Goal: Task Accomplishment & Management: Use online tool/utility

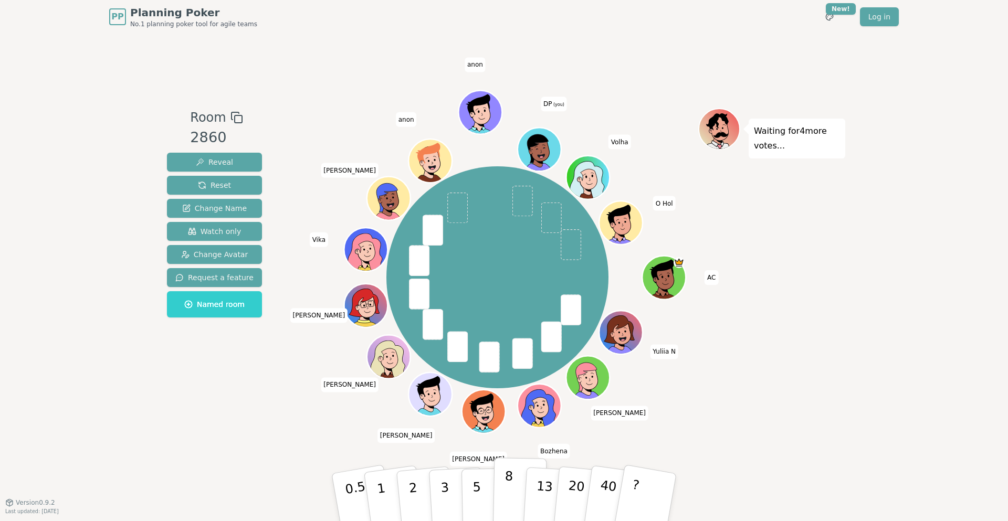
click at [505, 491] on p "8" at bounding box center [508, 497] width 9 height 57
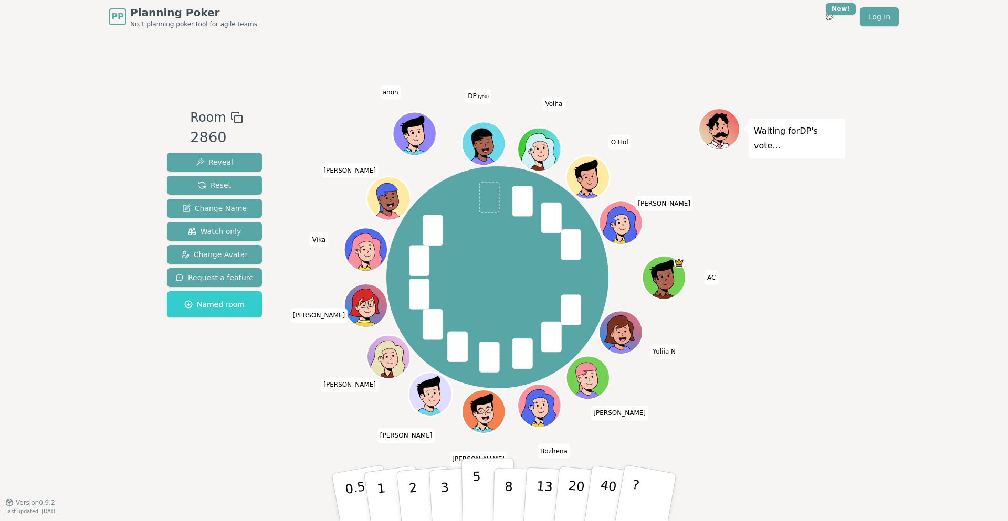
click at [485, 491] on button "5" at bounding box center [488, 498] width 54 height 80
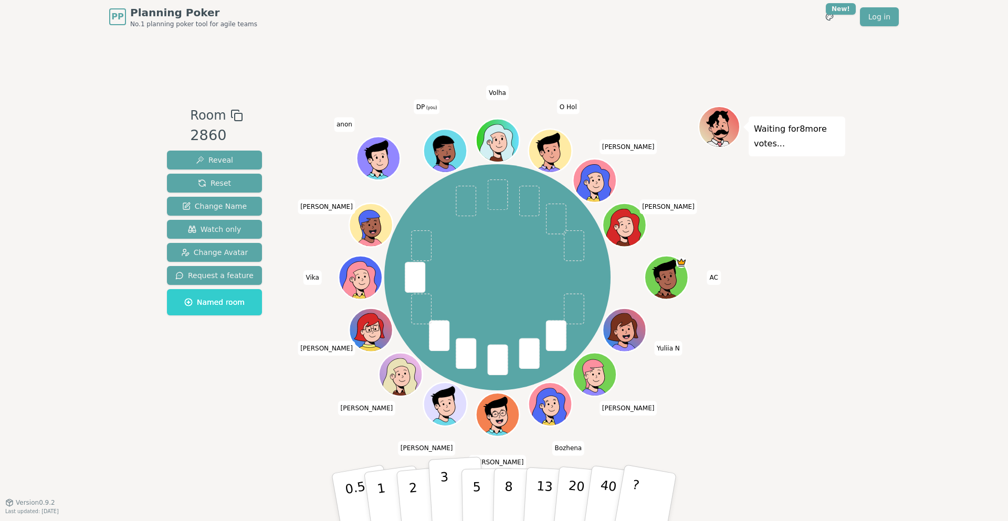
click at [442, 484] on p "3" at bounding box center [446, 498] width 12 height 57
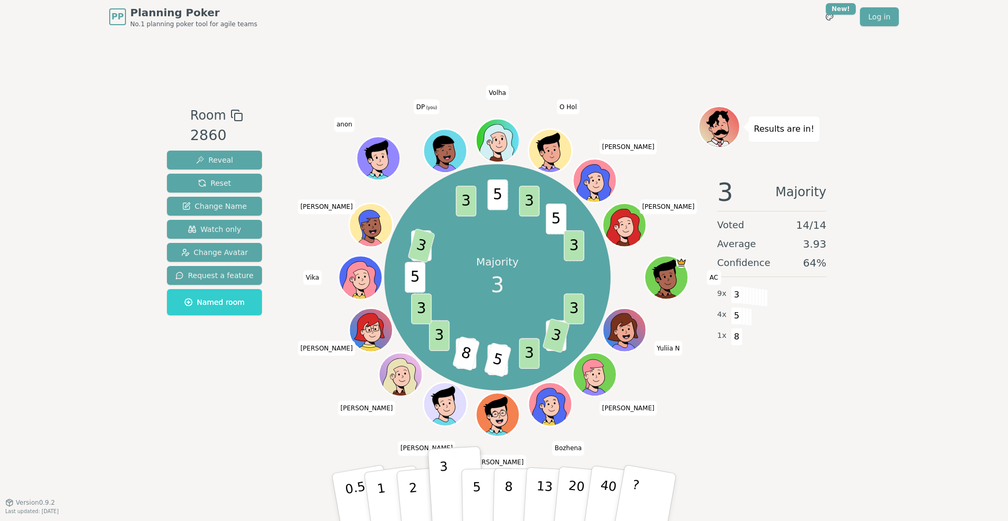
click at [498, 28] on div "PP Planning Poker No.1 planning poker tool for agile teams Toggle theme New! Lo…" at bounding box center [504, 17] width 790 height 34
click at [497, 69] on div "Room 2860 Reveal Reset Change Name Watch only Change Avatar Request a feature N…" at bounding box center [504, 268] width 683 height 469
click at [208, 182] on span "Reset" at bounding box center [214, 183] width 33 height 11
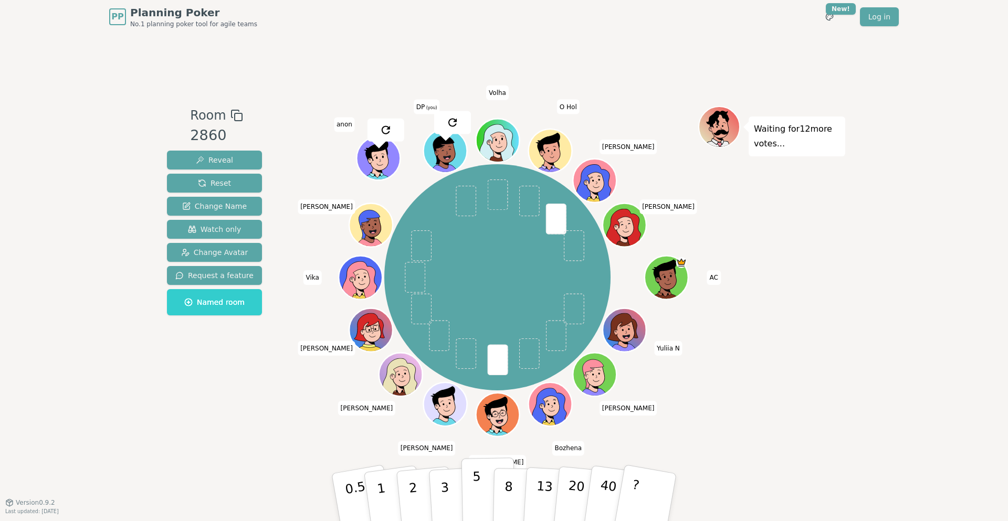
click at [476, 490] on p "5" at bounding box center [477, 497] width 9 height 57
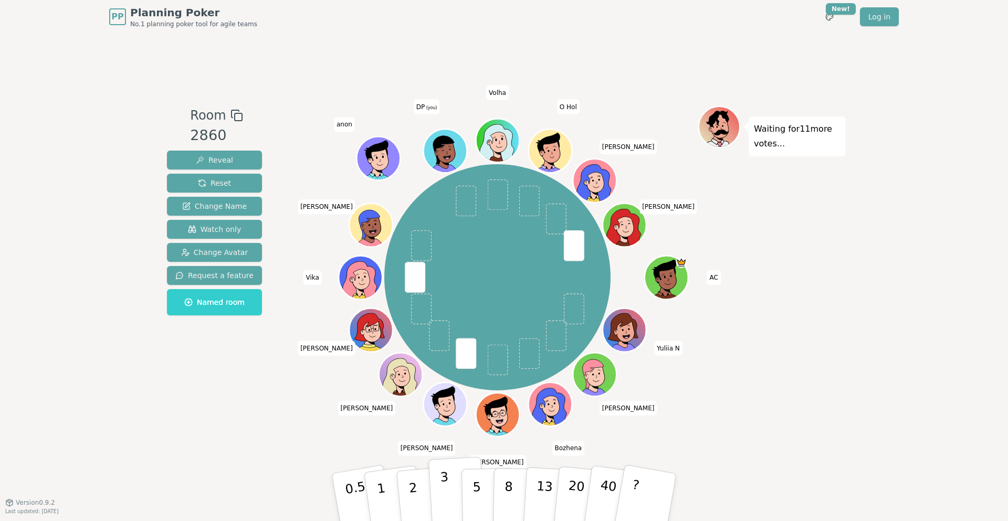
click at [445, 485] on p "3" at bounding box center [446, 498] width 12 height 57
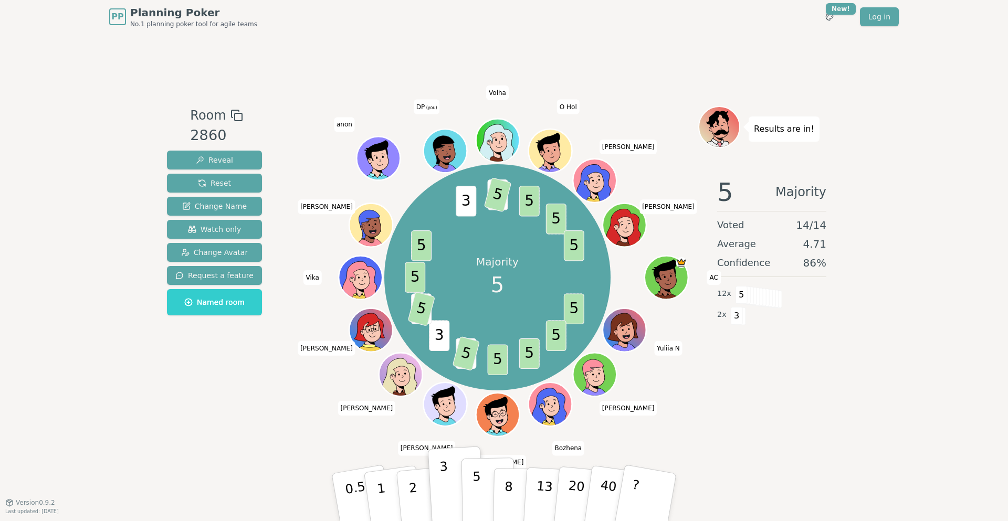
click at [472, 485] on button "5" at bounding box center [488, 498] width 54 height 80
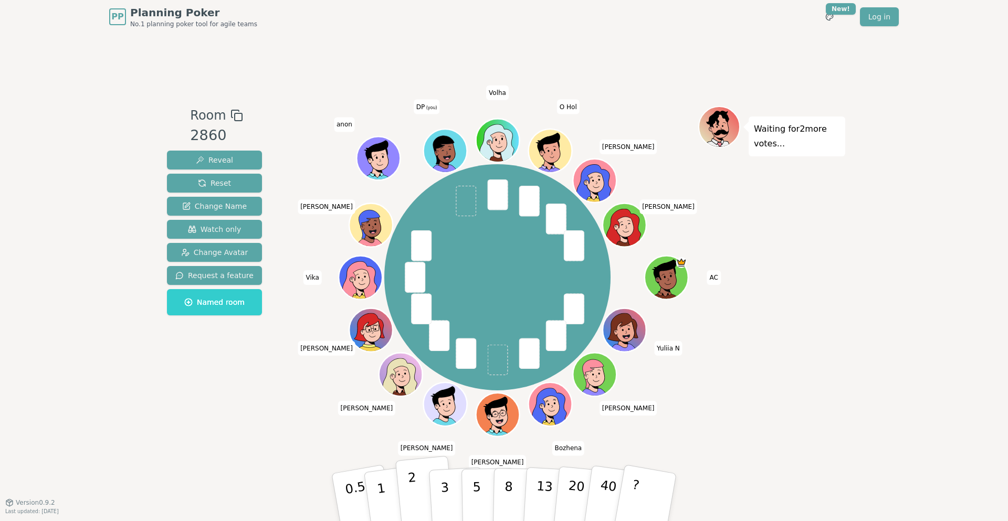
click at [401, 484] on button "2" at bounding box center [425, 497] width 60 height 83
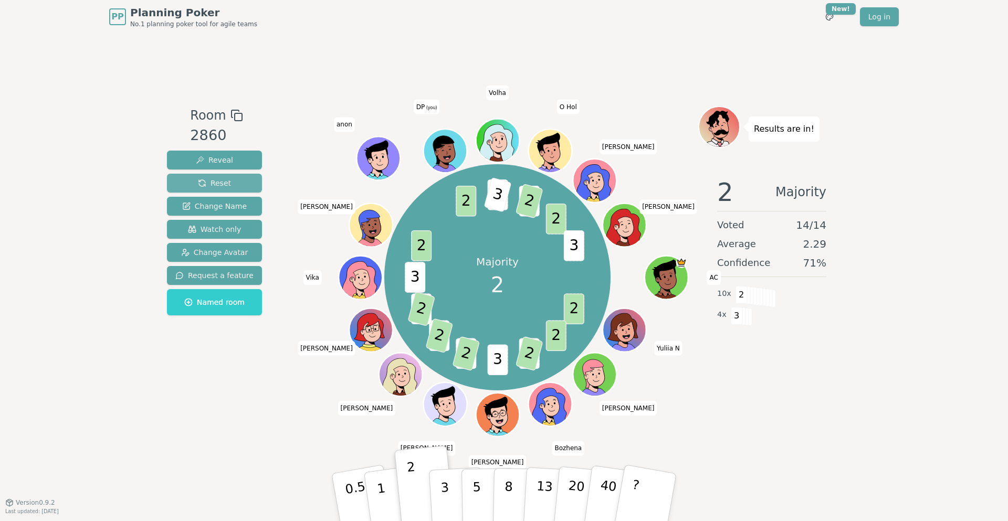
click at [228, 180] on button "Reset" at bounding box center [214, 183] width 95 height 19
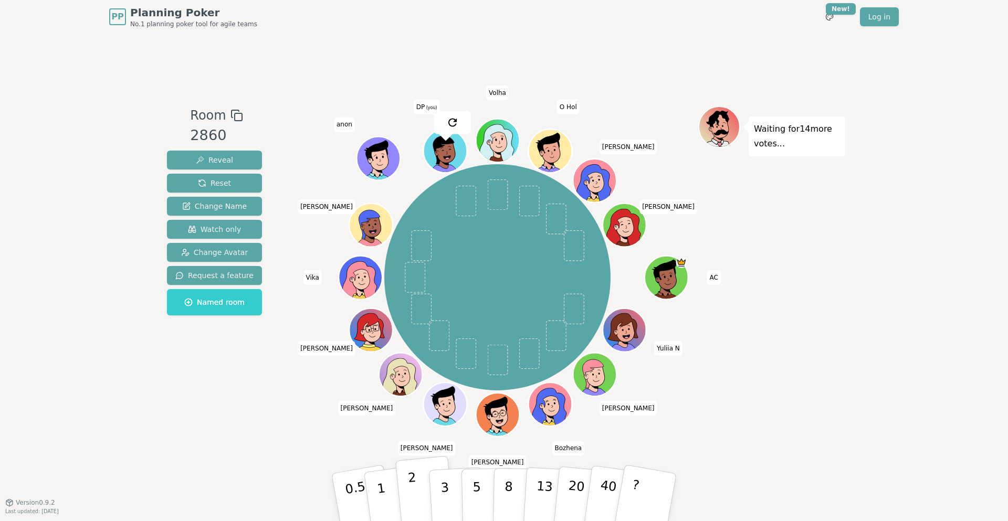
click at [416, 490] on button "2" at bounding box center [425, 497] width 60 height 83
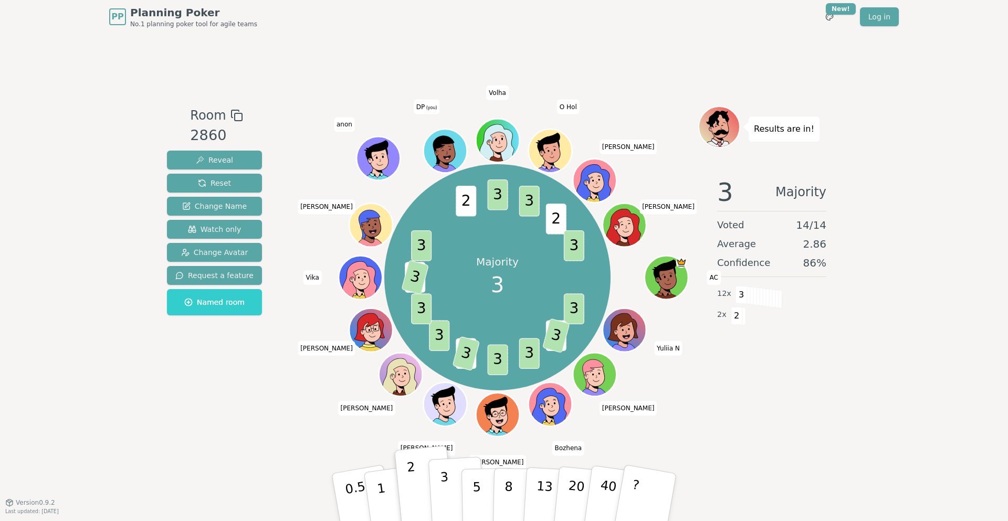
click at [442, 491] on p "3" at bounding box center [446, 498] width 12 height 57
